Goal: Task Accomplishment & Management: Manage account settings

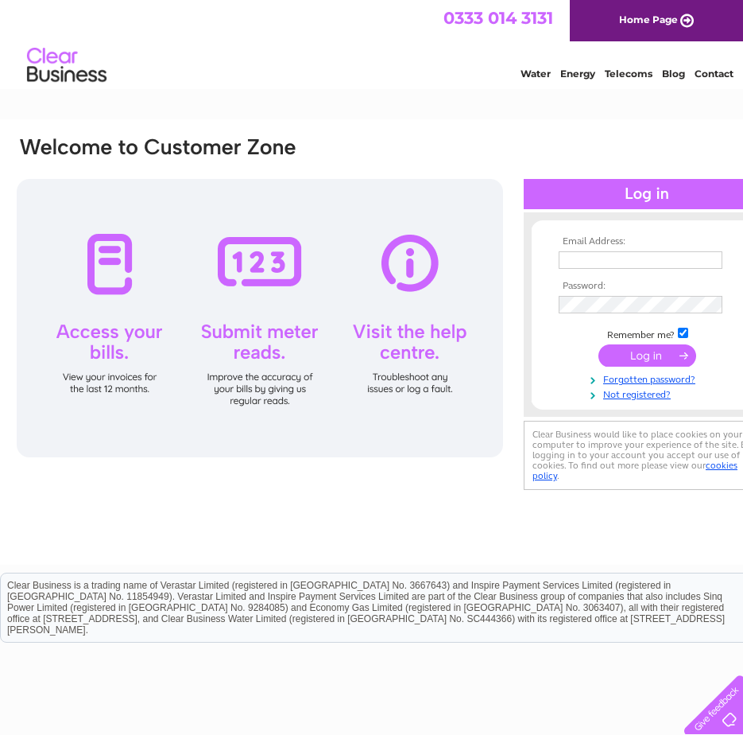
click at [637, 262] on input "text" at bounding box center [641, 259] width 164 height 17
type input "reception@bridgesdental.co.uk"
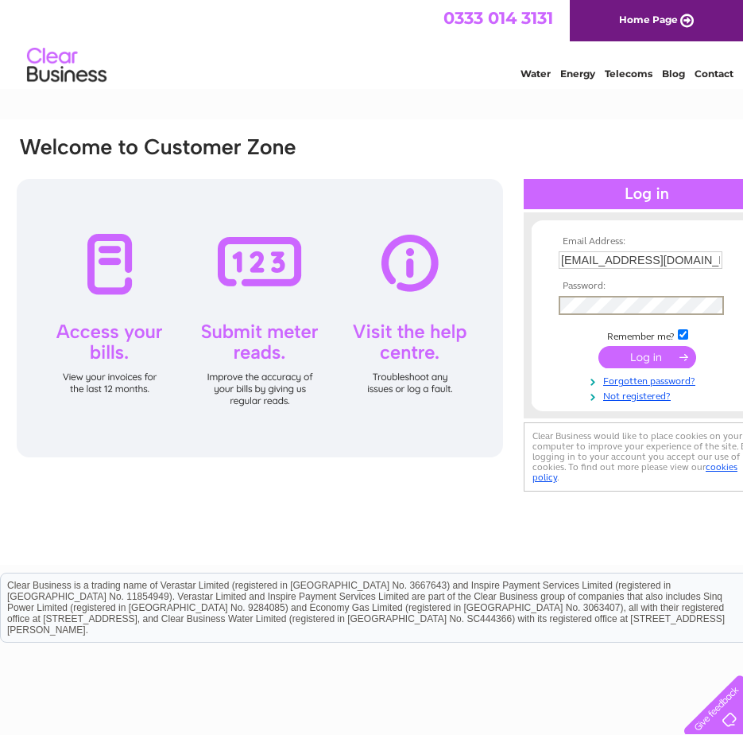
click at [655, 360] on input "submit" at bounding box center [648, 357] width 98 height 22
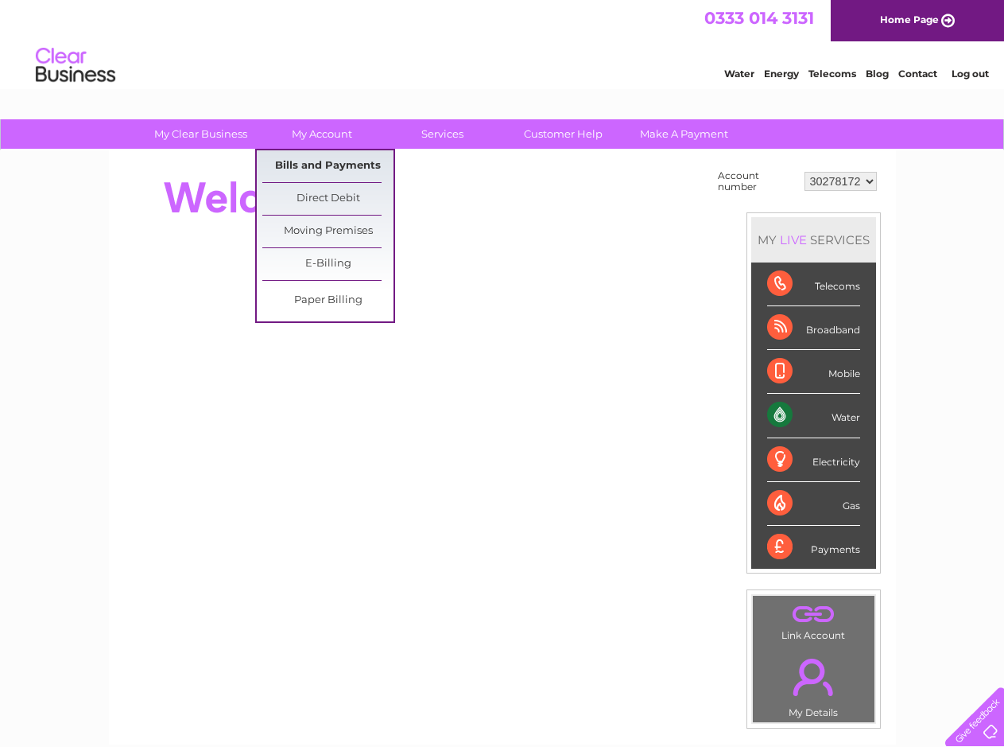
click at [312, 161] on link "Bills and Payments" at bounding box center [327, 166] width 131 height 32
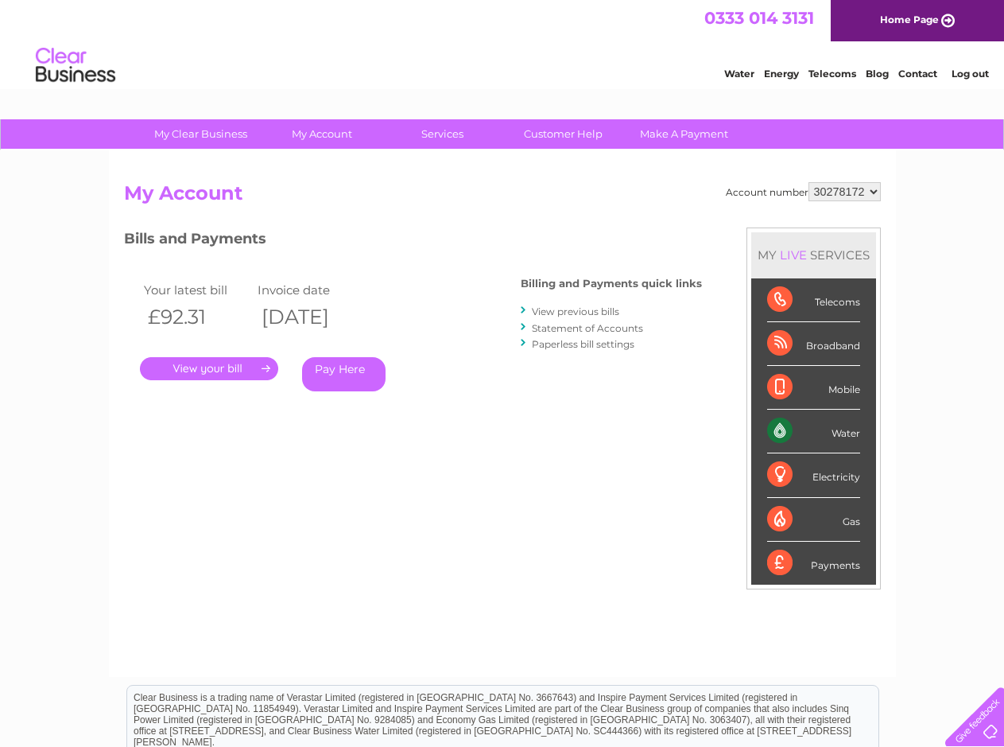
click at [189, 370] on link "." at bounding box center [209, 368] width 138 height 23
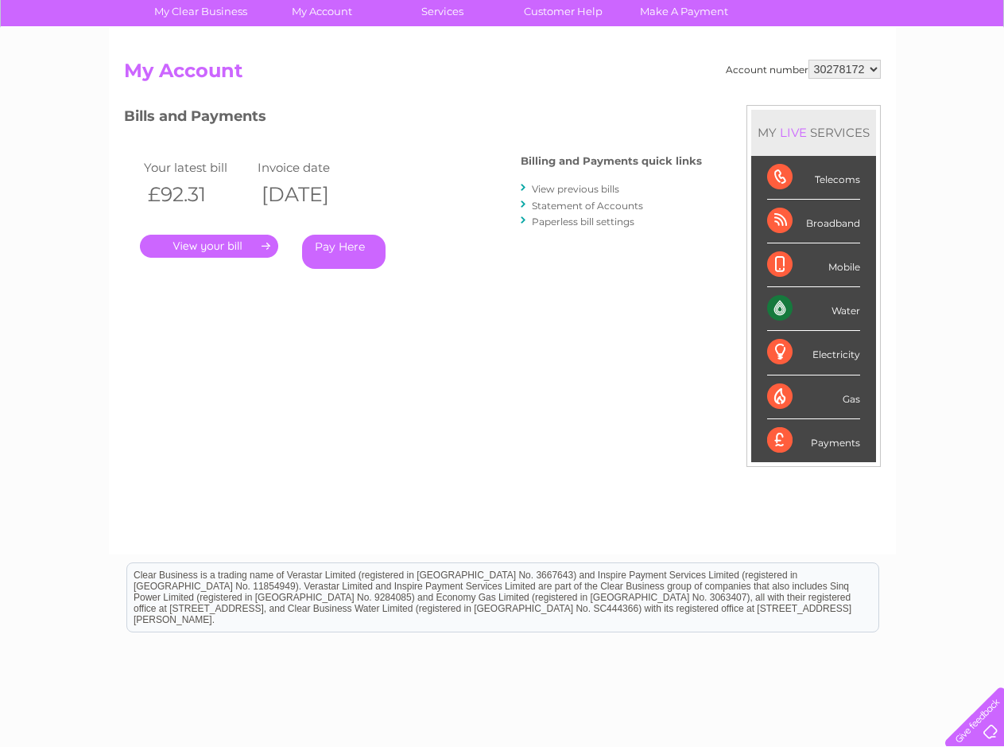
scroll to position [159, 0]
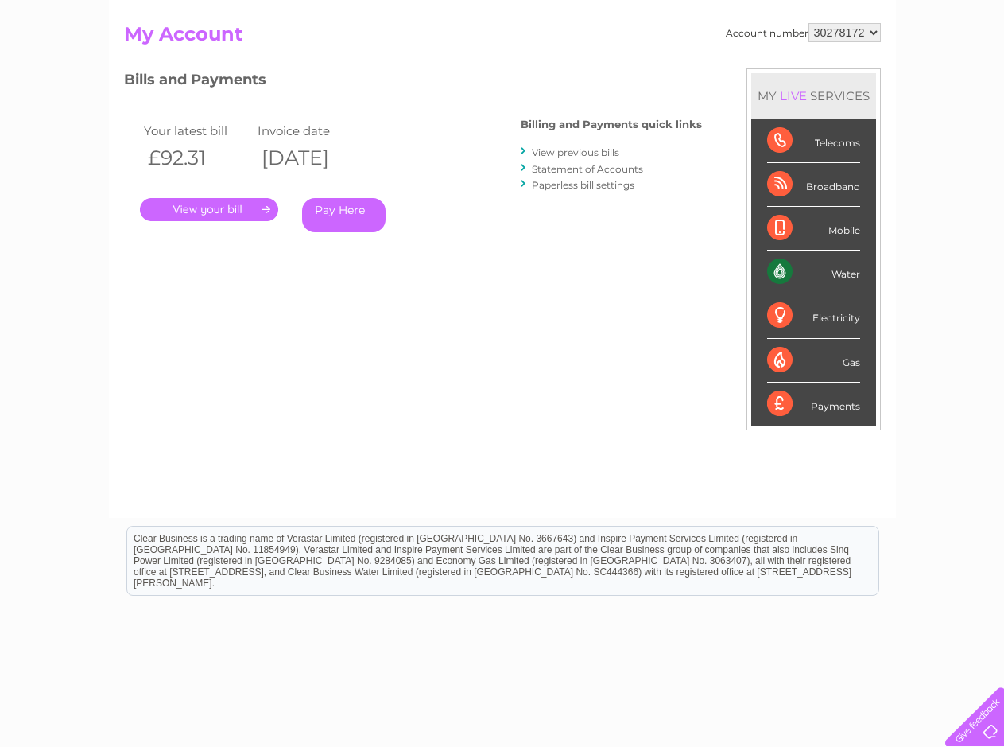
click at [200, 214] on link "." at bounding box center [209, 209] width 138 height 23
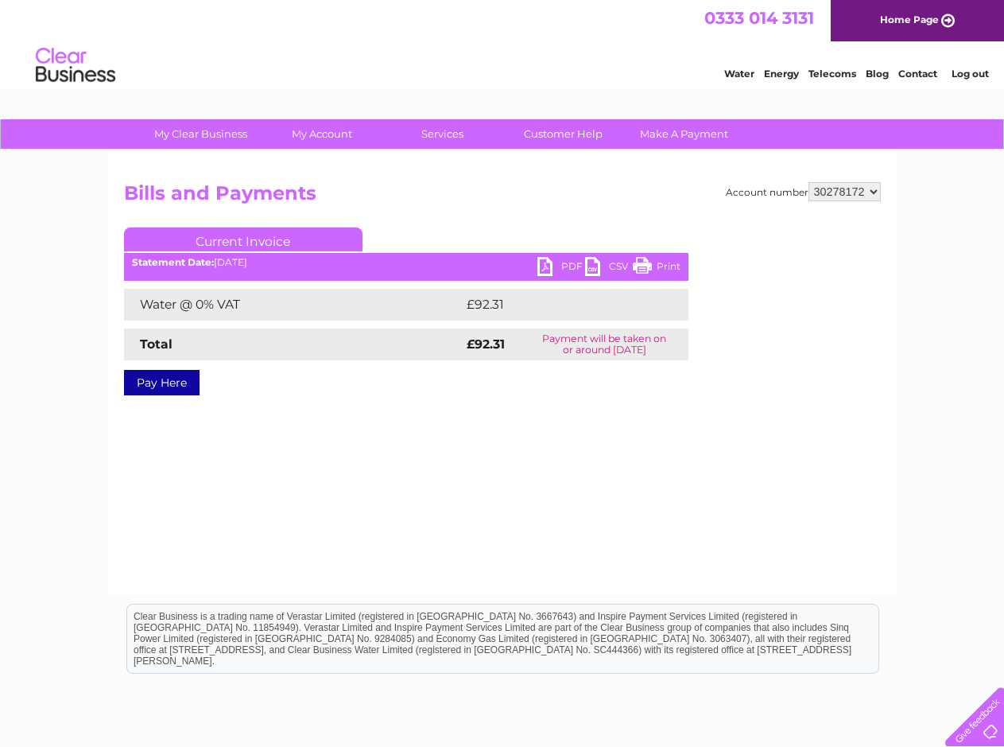
click at [299, 199] on h2 "Bills and Payments" at bounding box center [502, 197] width 757 height 30
drag, startPoint x: 665, startPoint y: 271, endPoint x: 140, endPoint y: 52, distance: 568.7
click at [665, 271] on link "Print" at bounding box center [657, 268] width 48 height 23
